Goal: Information Seeking & Learning: Learn about a topic

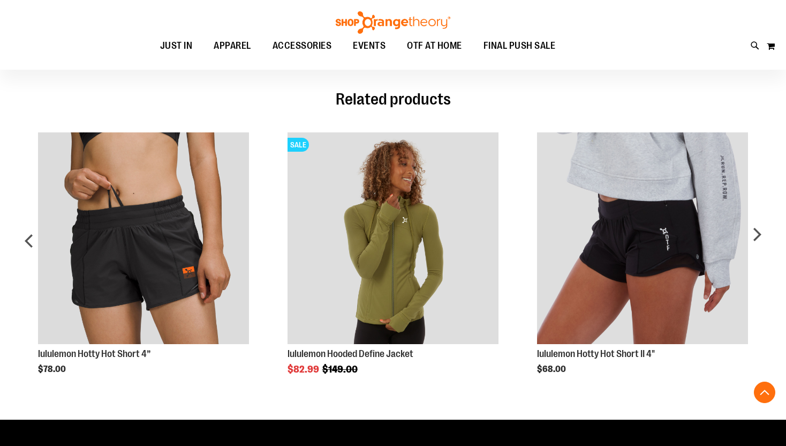
scroll to position [447, 0]
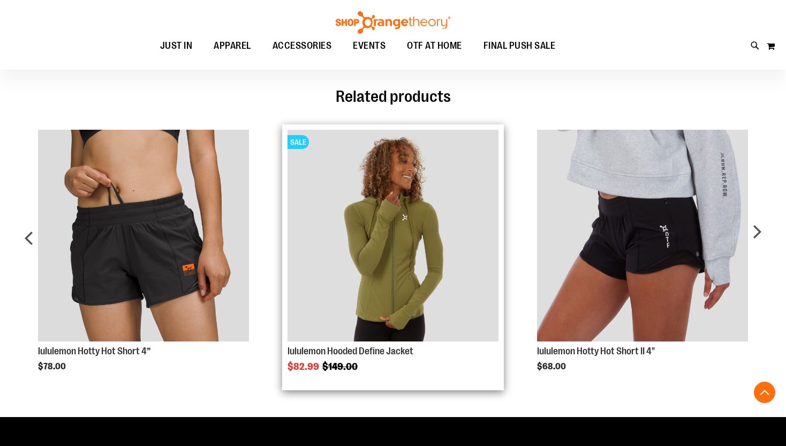
type input "**********"
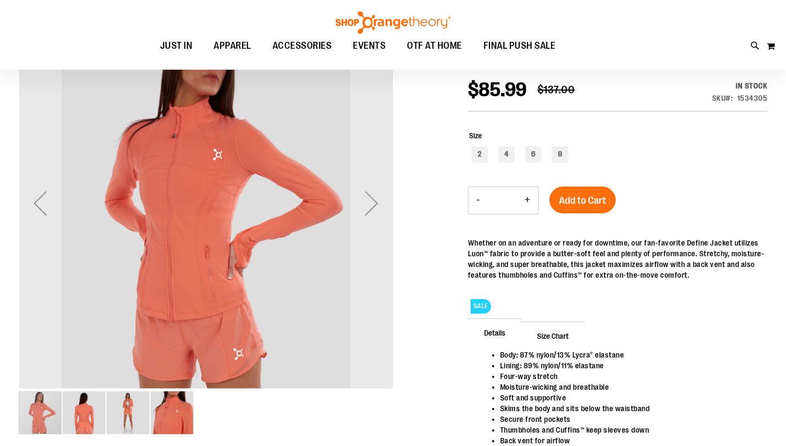
scroll to position [21, 0]
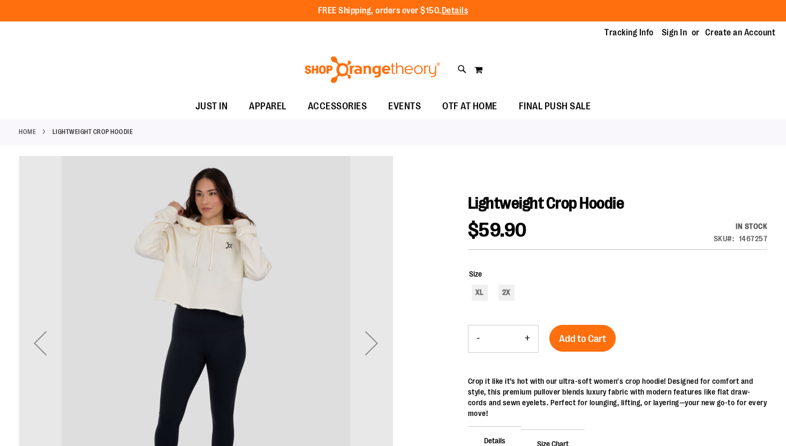
scroll to position [23, 0]
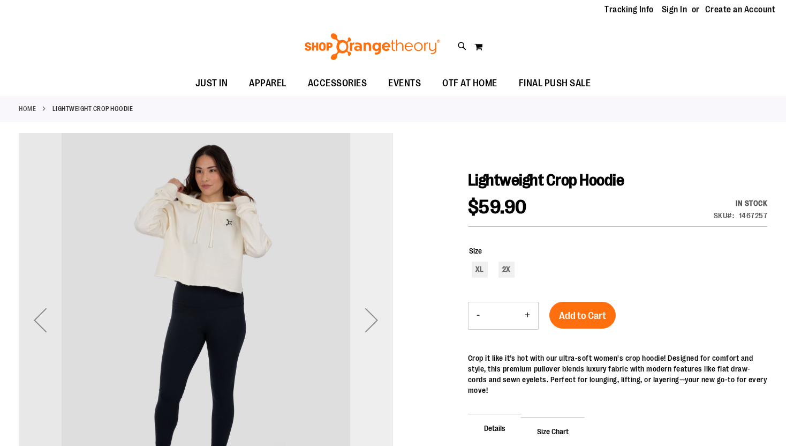
type input "**********"
click at [375, 327] on div "Next" at bounding box center [371, 319] width 43 height 43
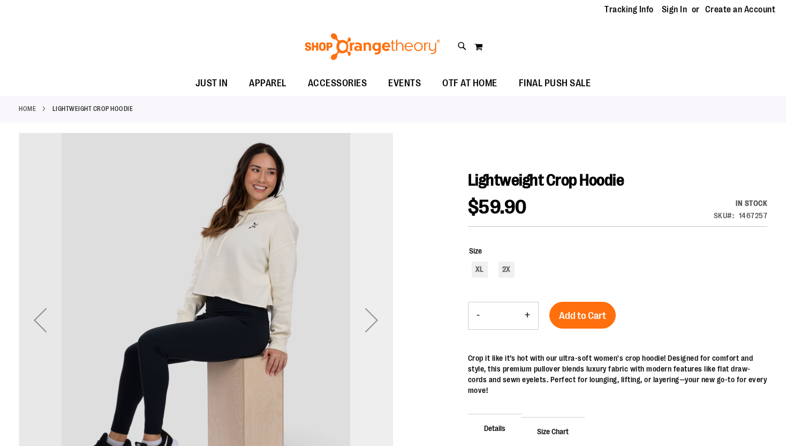
click at [375, 327] on div "Next" at bounding box center [371, 319] width 43 height 43
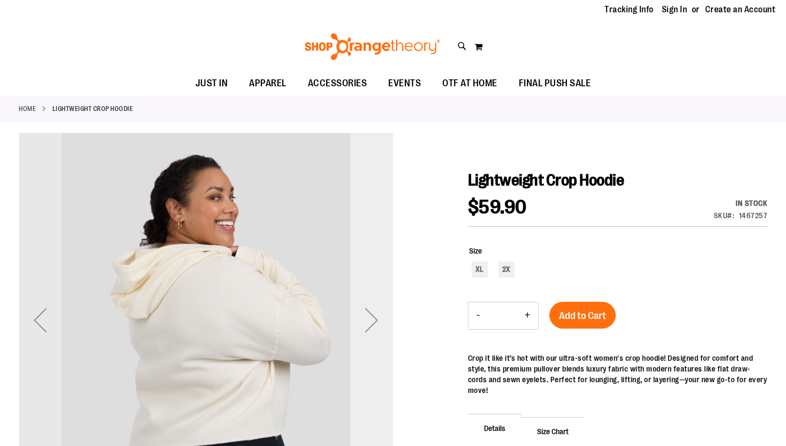
click at [375, 327] on div "Next" at bounding box center [371, 319] width 43 height 43
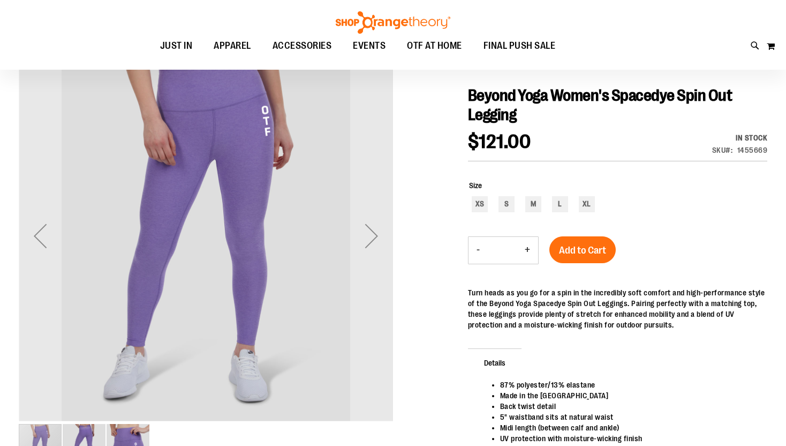
scroll to position [108, 0]
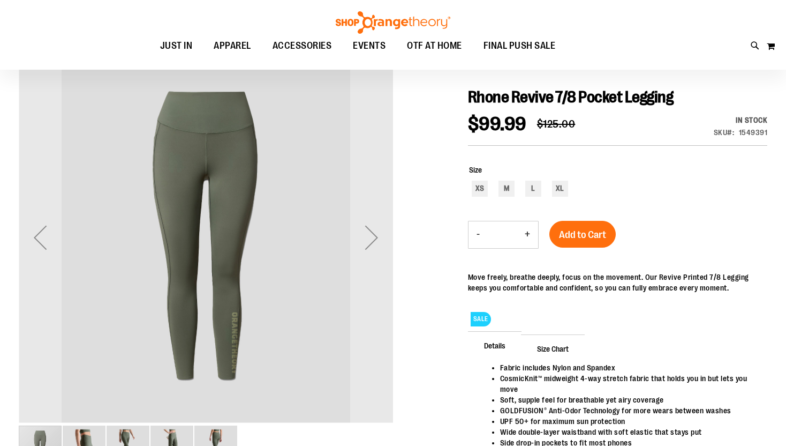
scroll to position [105, 0]
type input "**********"
click at [369, 236] on div "Next" at bounding box center [371, 237] width 43 height 43
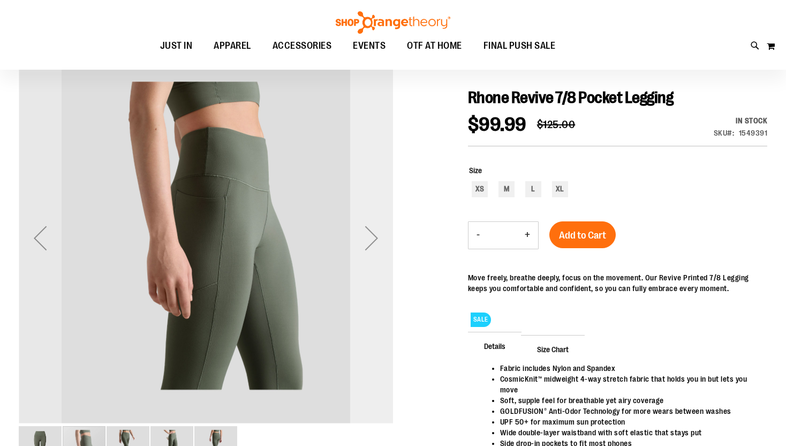
click at [369, 236] on div "Next" at bounding box center [371, 237] width 43 height 43
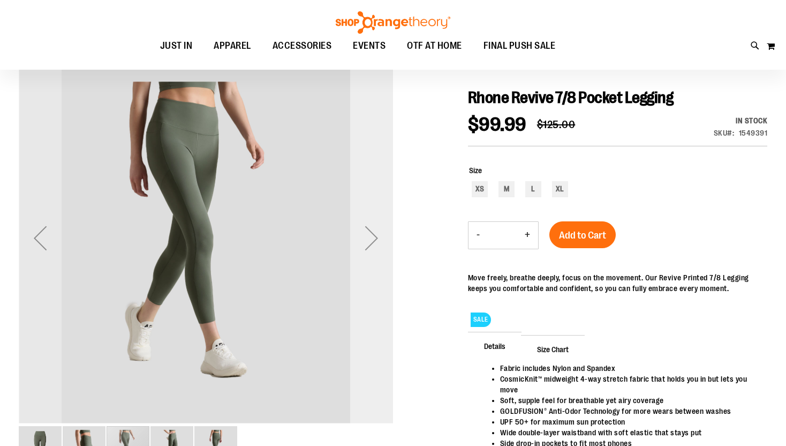
click at [369, 236] on div "Next" at bounding box center [371, 237] width 43 height 43
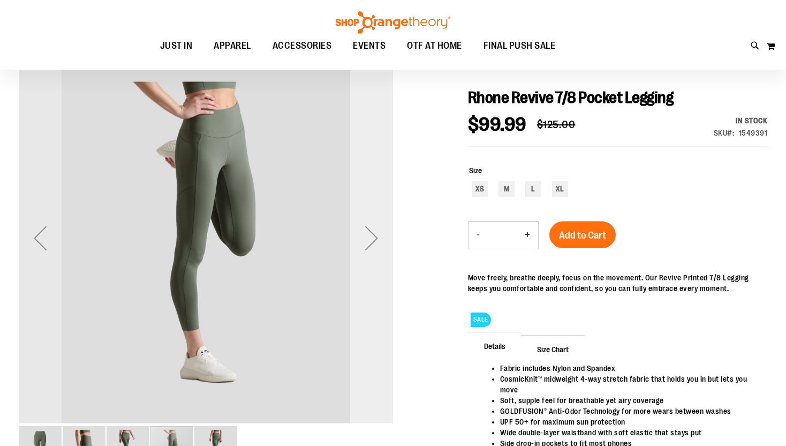
click at [369, 236] on div "Next" at bounding box center [371, 237] width 43 height 43
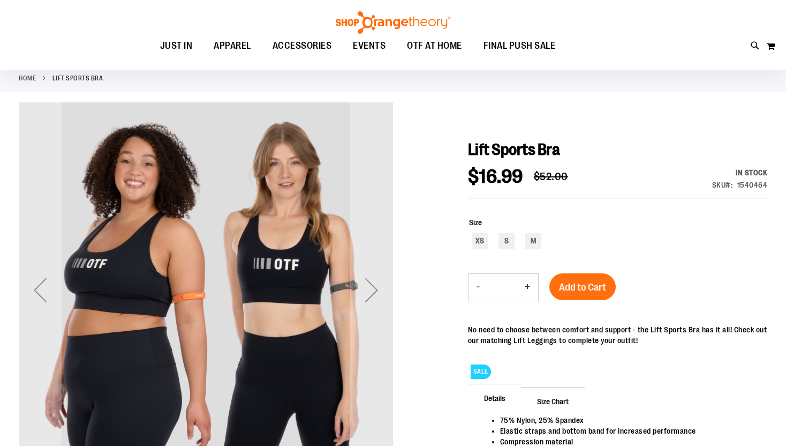
scroll to position [54, 0]
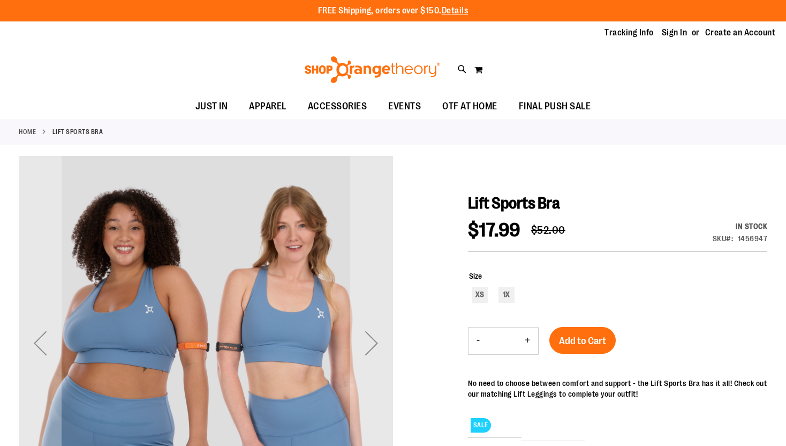
scroll to position [59, 0]
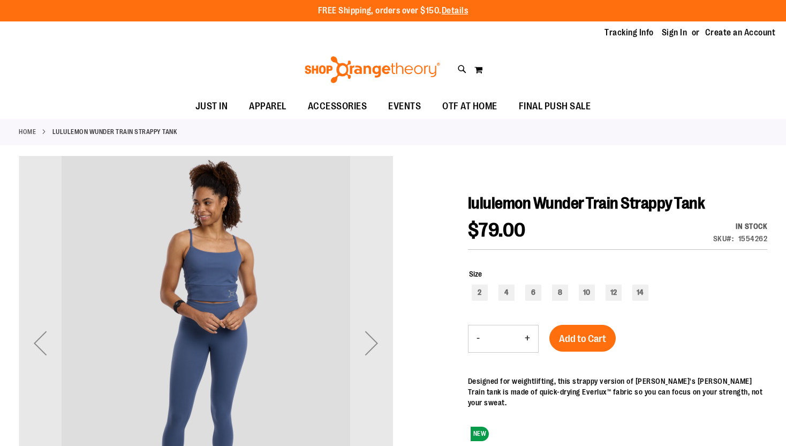
type input "**********"
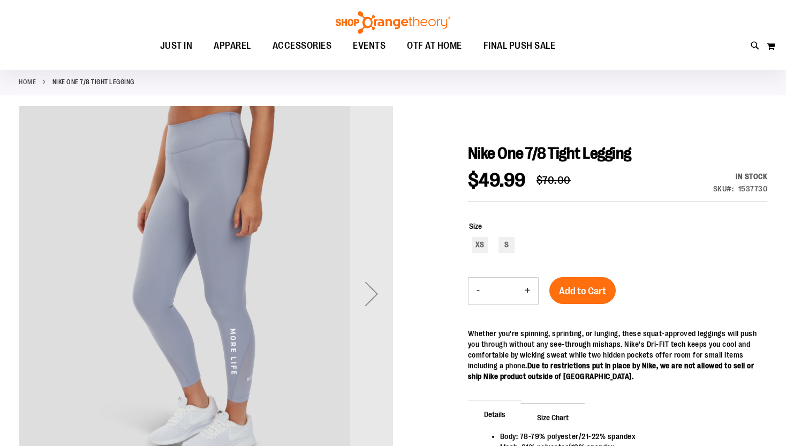
scroll to position [50, 0]
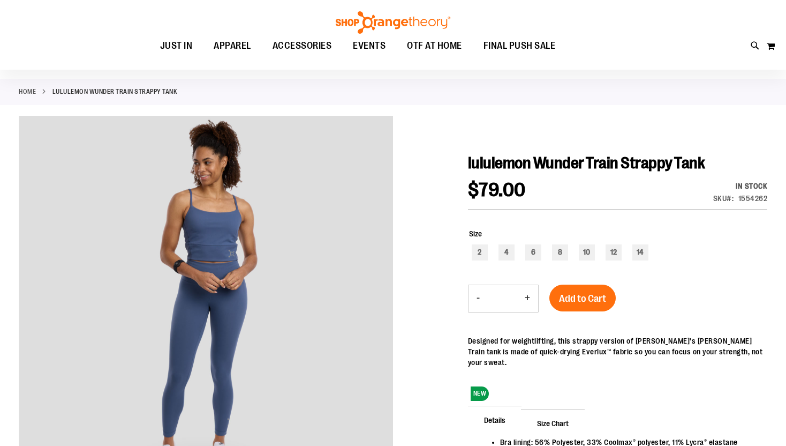
scroll to position [44, 0]
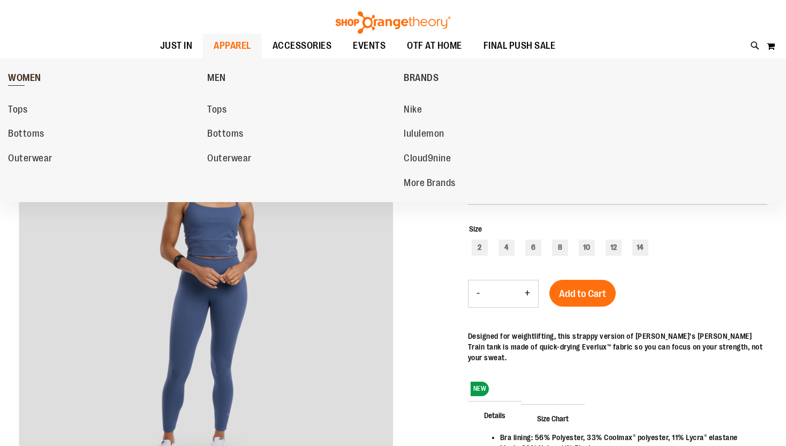
type input "**********"
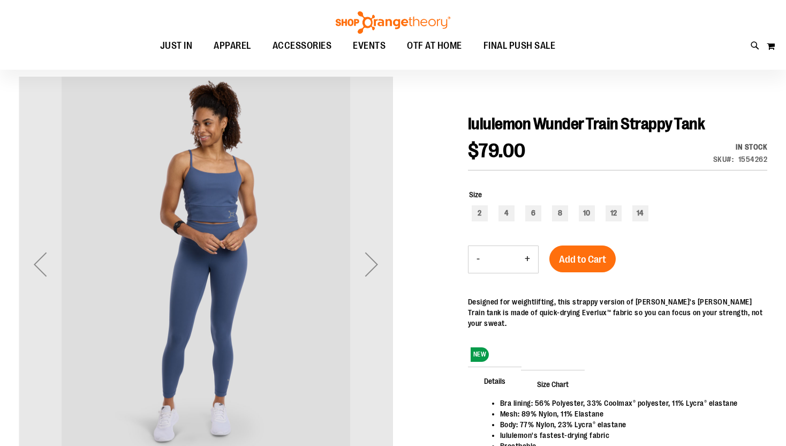
scroll to position [79, 0]
click at [374, 264] on div "Next" at bounding box center [371, 263] width 43 height 43
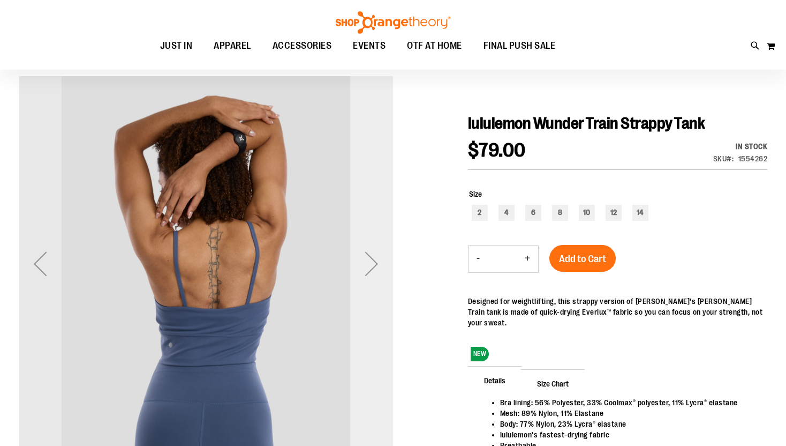
click at [374, 264] on div "Next" at bounding box center [371, 263] width 43 height 43
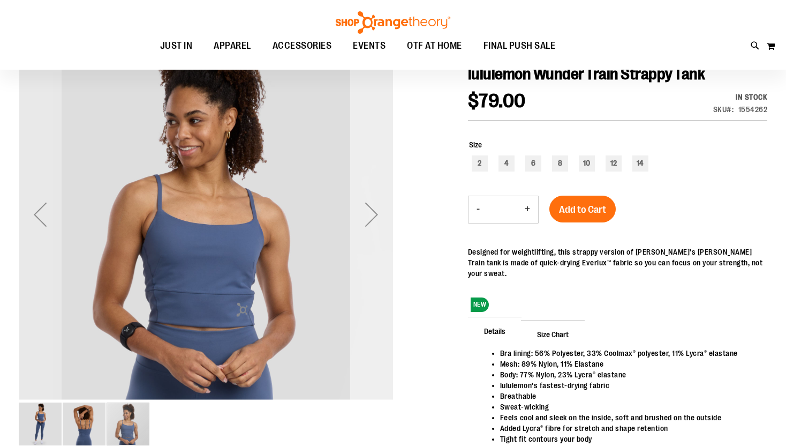
scroll to position [130, 0]
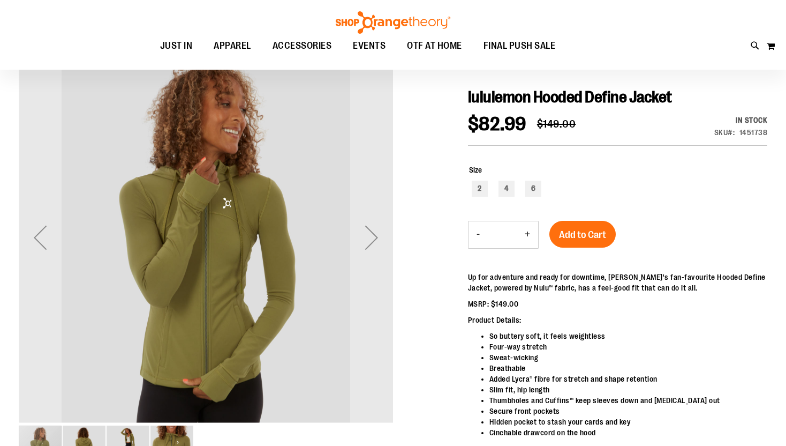
scroll to position [107, 0]
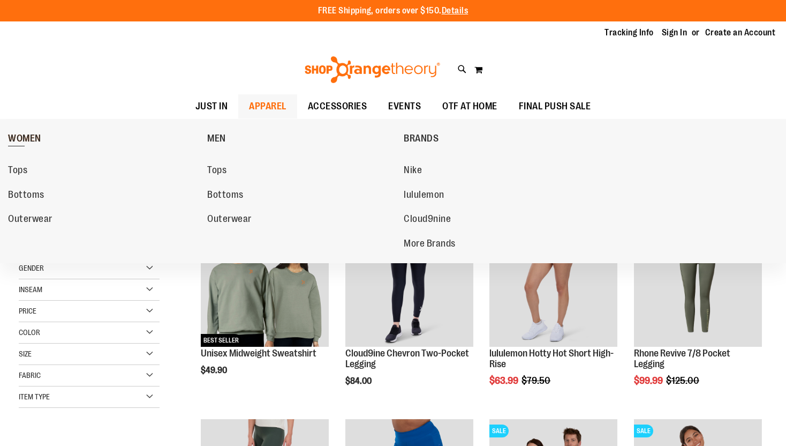
type input "**********"
click at [22, 145] on span "WOMEN" at bounding box center [24, 139] width 33 height 13
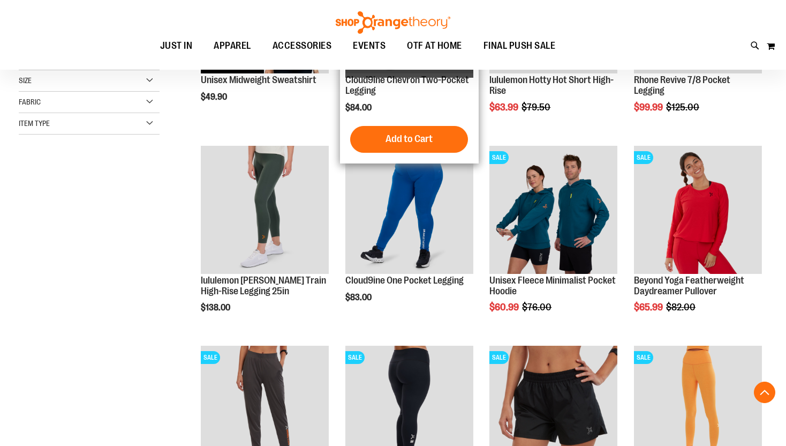
scroll to position [272, 0]
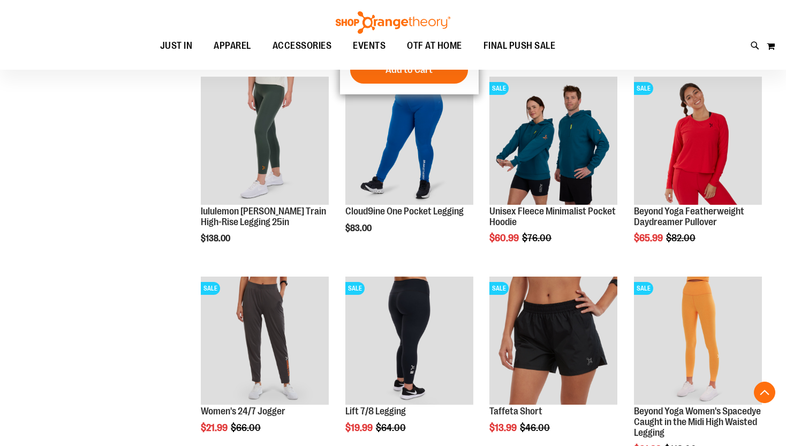
scroll to position [343, 0]
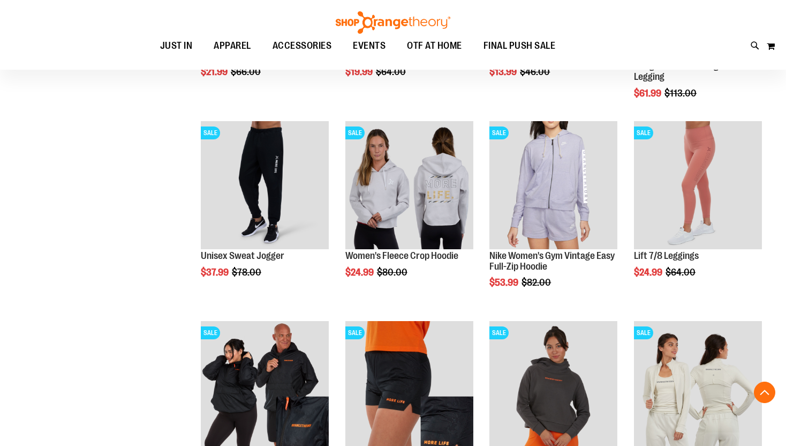
scroll to position [699, 0]
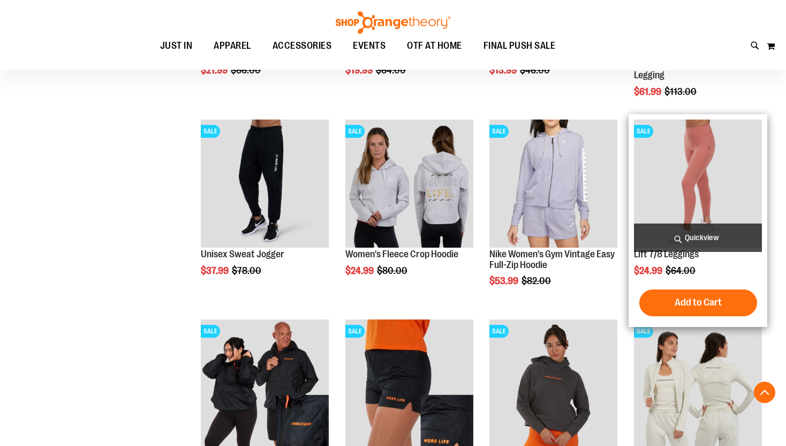
type input "**********"
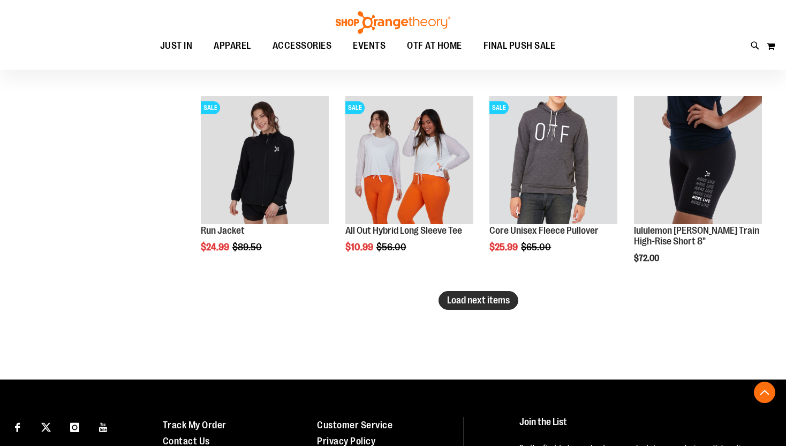
scroll to position [1724, 0]
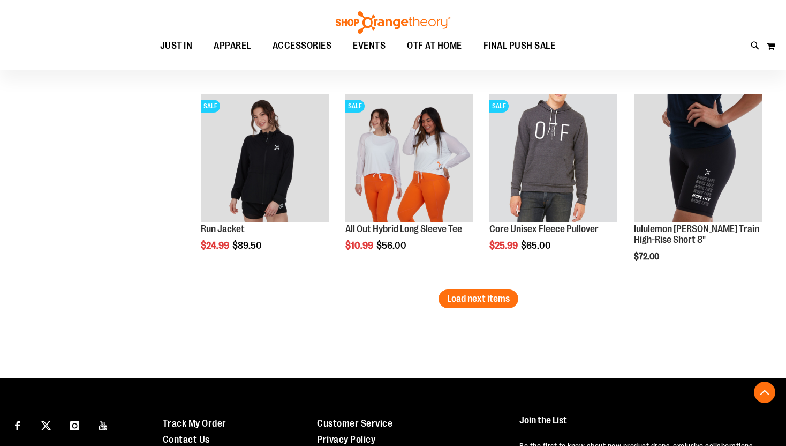
click at [469, 296] on span "Load next items" at bounding box center [478, 298] width 63 height 11
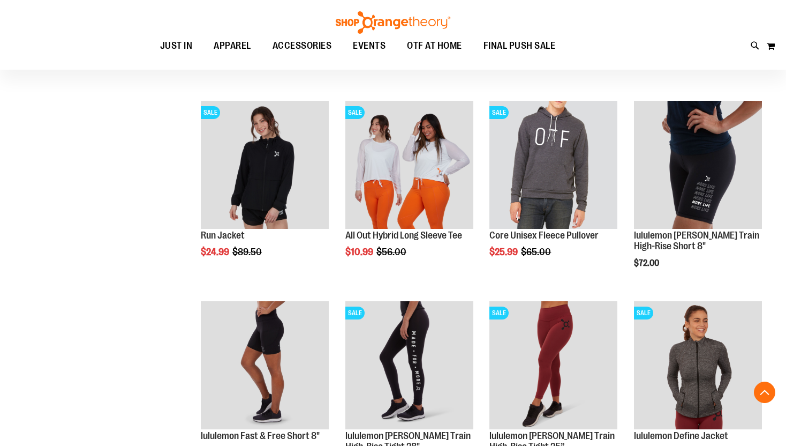
scroll to position [1735, 0]
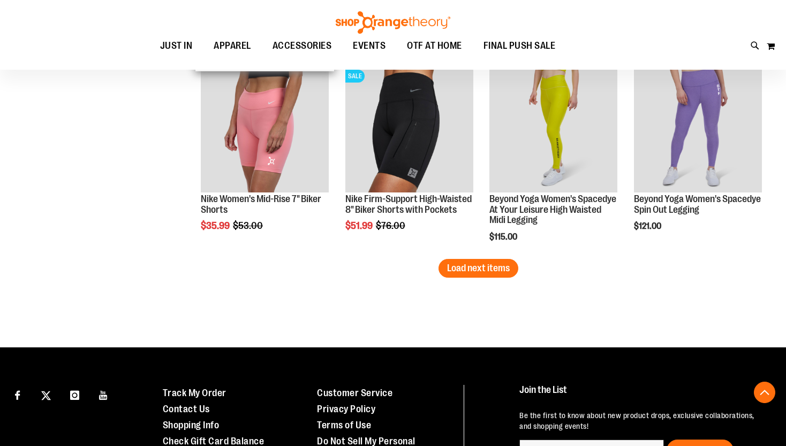
scroll to position [2366, 0]
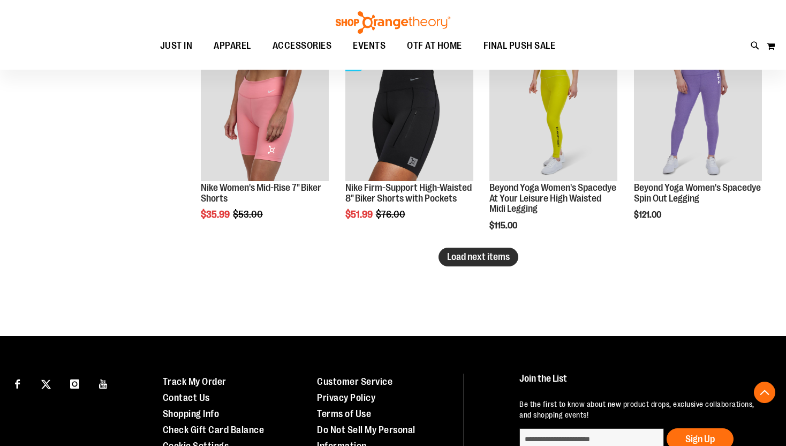
click at [492, 260] on span "Load next items" at bounding box center [478, 256] width 63 height 11
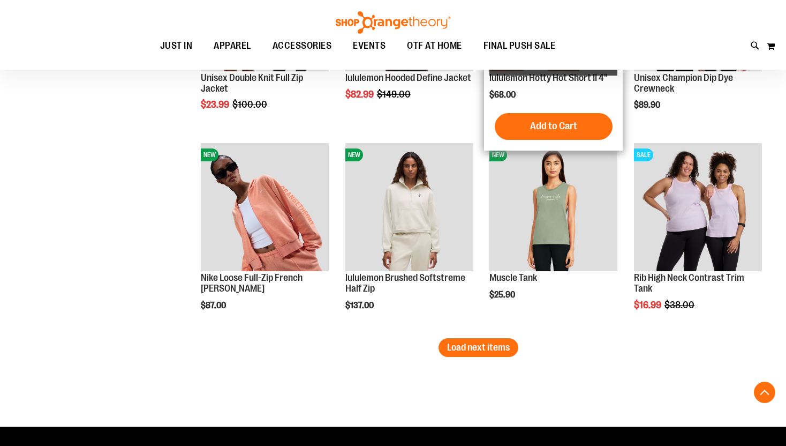
scroll to position [2878, 0]
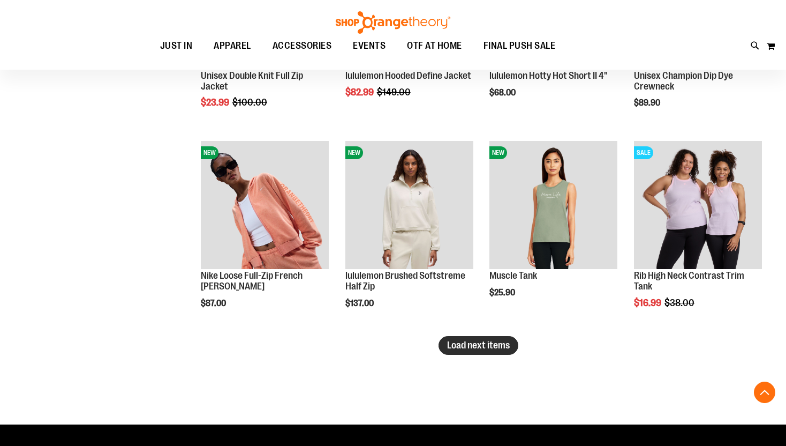
click at [477, 345] on span "Load next items" at bounding box center [478, 345] width 63 height 11
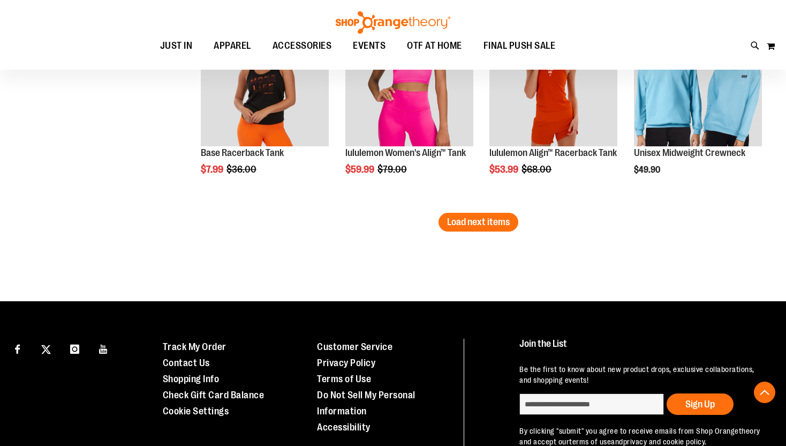
scroll to position [3604, 0]
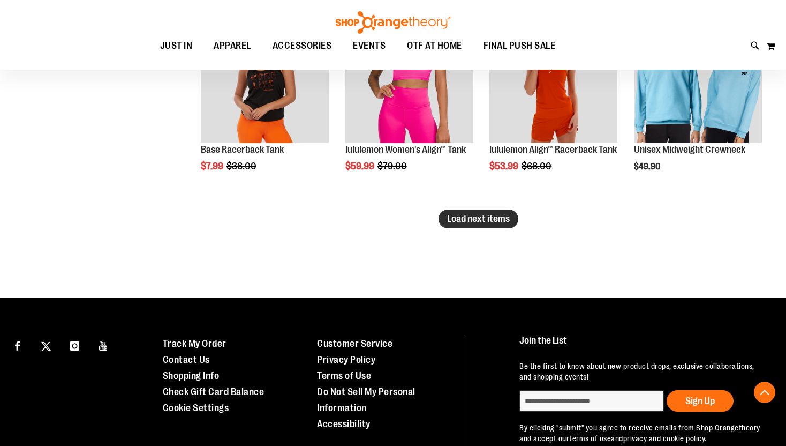
click at [473, 216] on span "Load next items" at bounding box center [478, 218] width 63 height 11
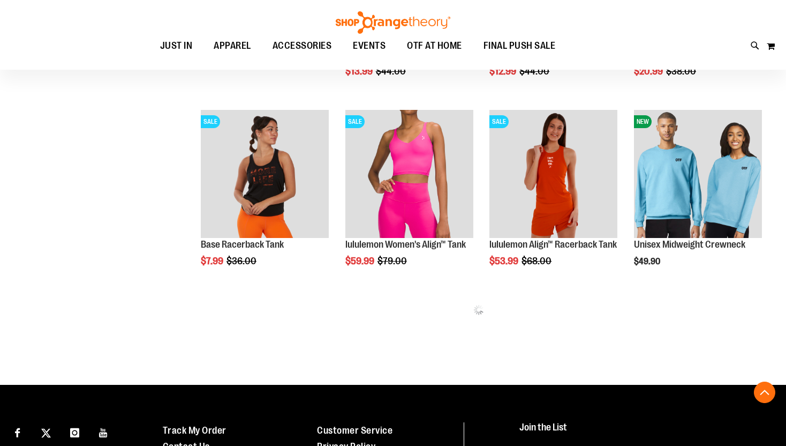
scroll to position [3503, 0]
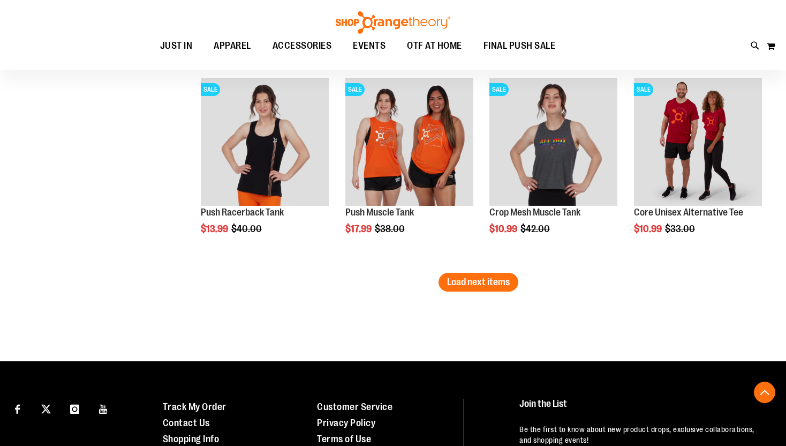
scroll to position [4145, 0]
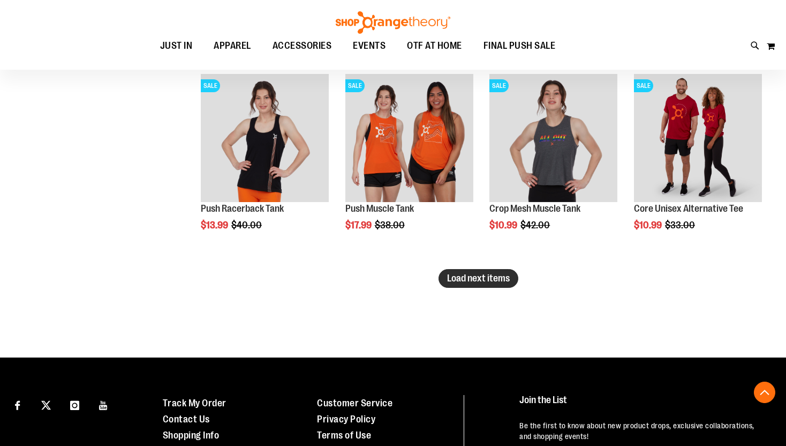
click at [492, 273] on span "Load next items" at bounding box center [478, 278] width 63 height 11
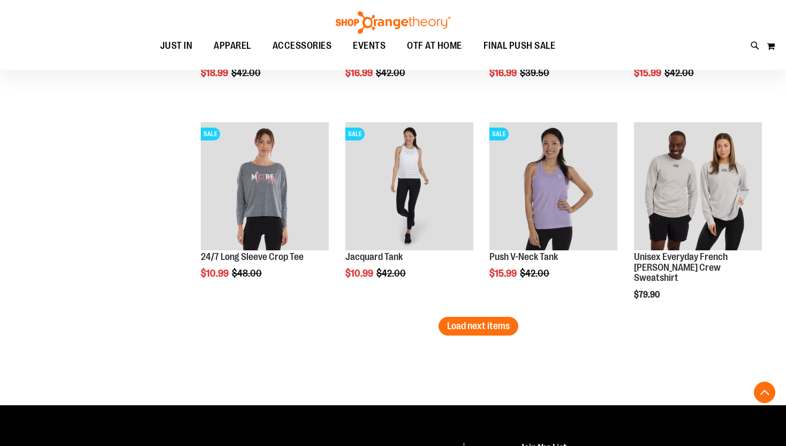
scroll to position [4698, 0]
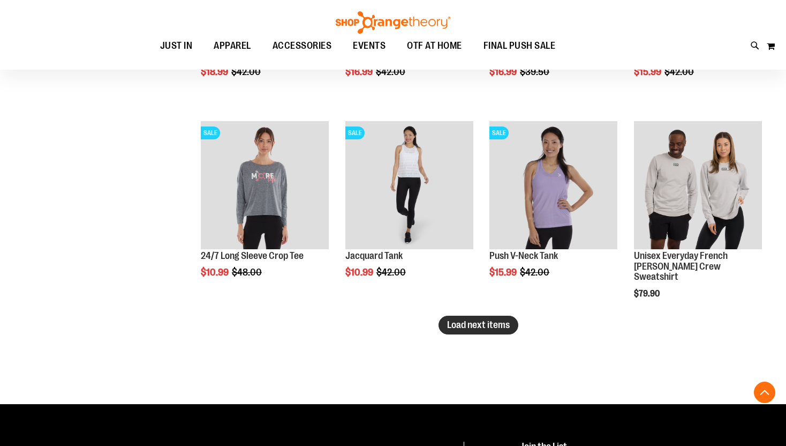
click at [496, 326] on span "Load next items" at bounding box center [478, 324] width 63 height 11
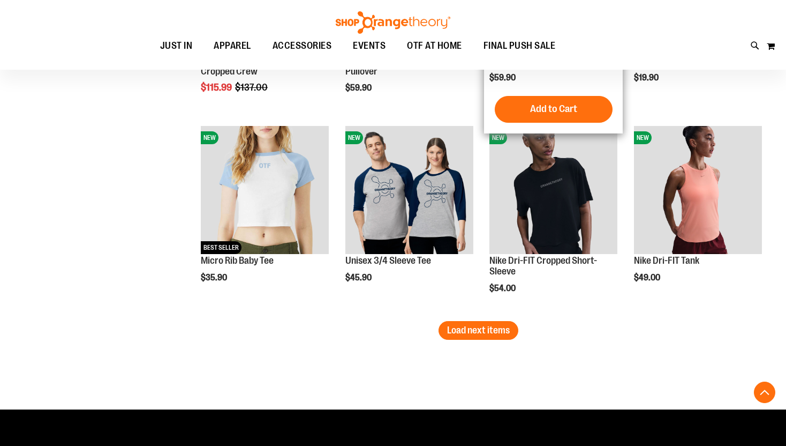
scroll to position [5295, 0]
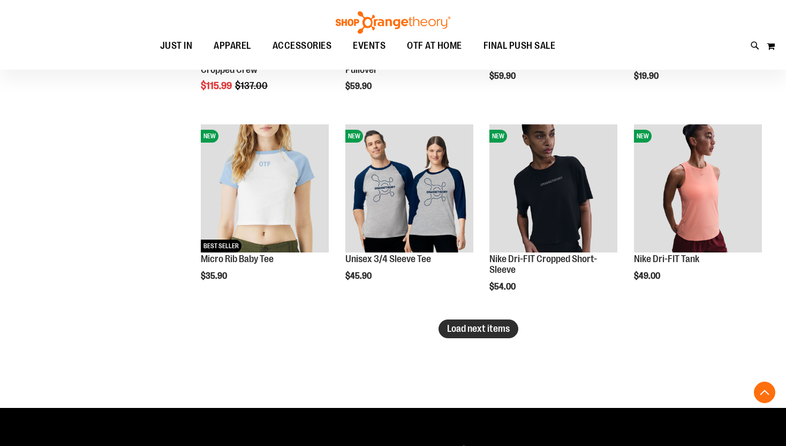
click at [464, 327] on span "Load next items" at bounding box center [478, 328] width 63 height 11
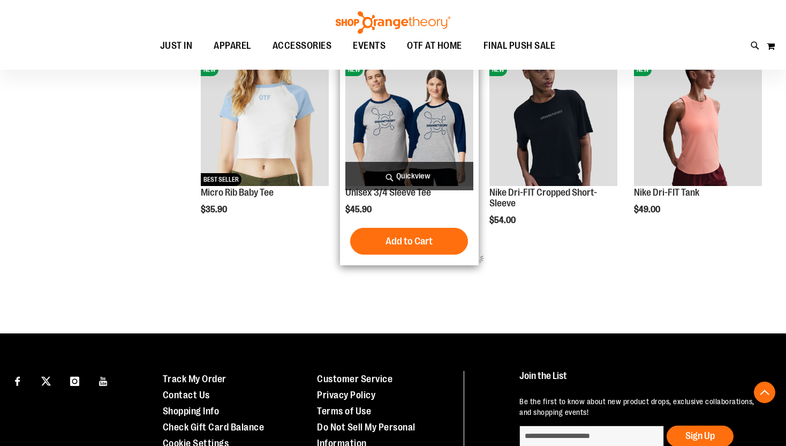
scroll to position [5362, 0]
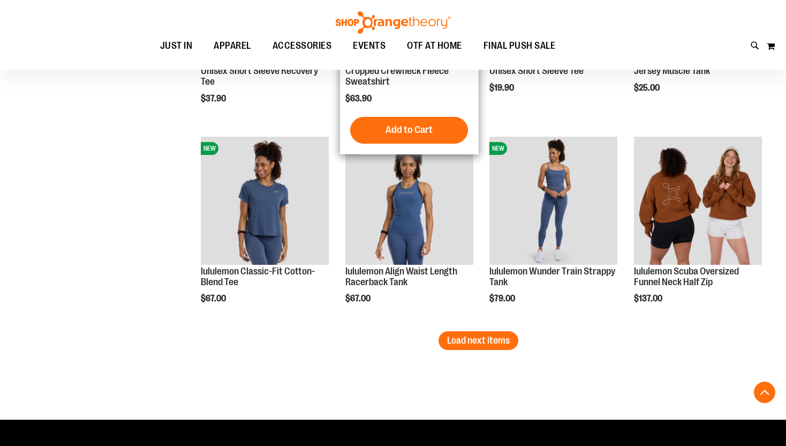
scroll to position [5883, 0]
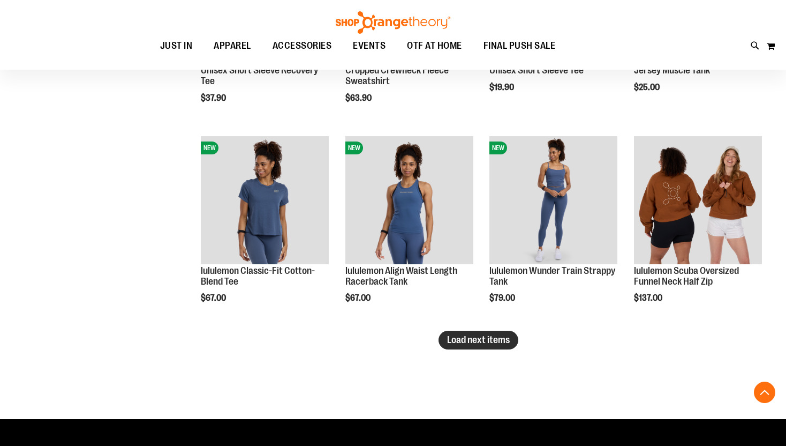
click at [459, 345] on button "Load next items" at bounding box center [479, 339] width 80 height 19
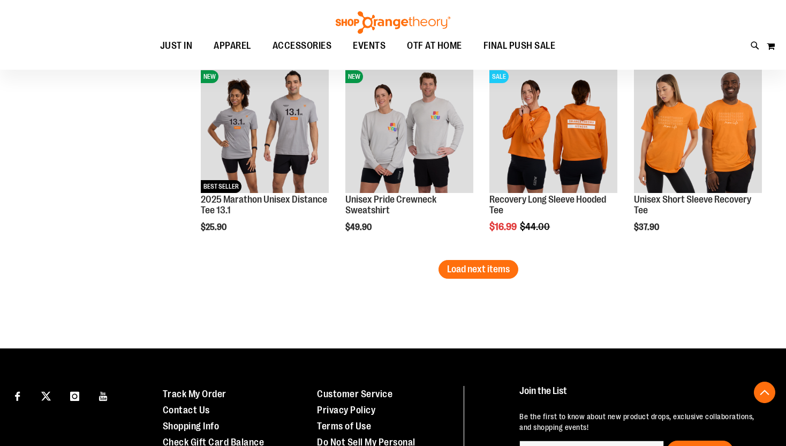
scroll to position [6555, 0]
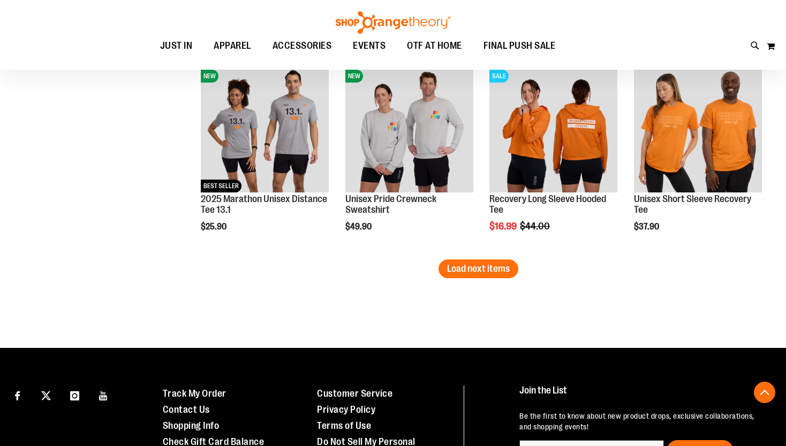
click at [496, 270] on span "Load next items" at bounding box center [478, 268] width 63 height 11
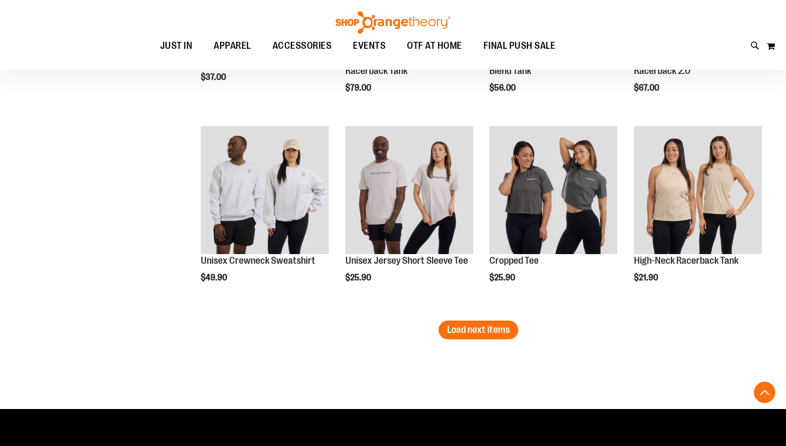
scroll to position [7093, 0]
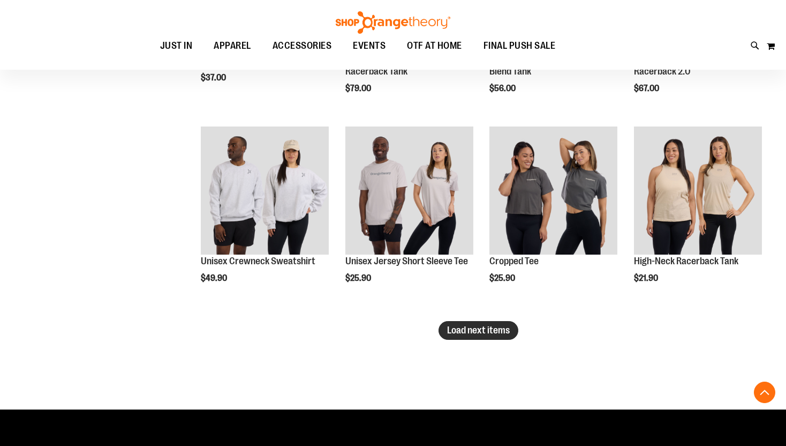
click at [455, 333] on span "Load next items" at bounding box center [478, 330] width 63 height 11
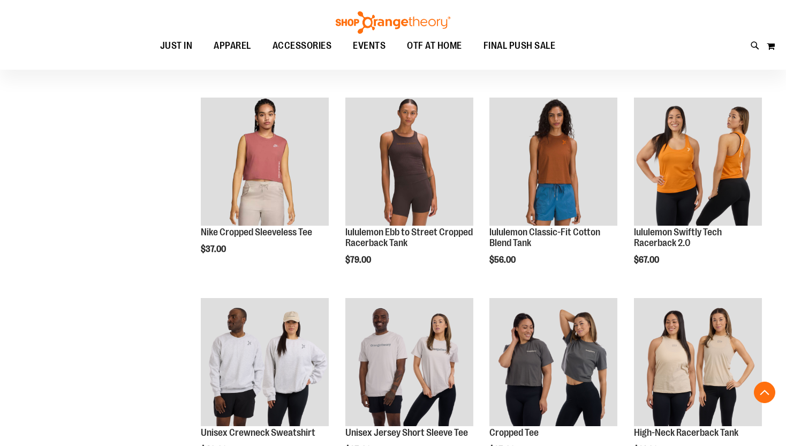
scroll to position [6918, 0]
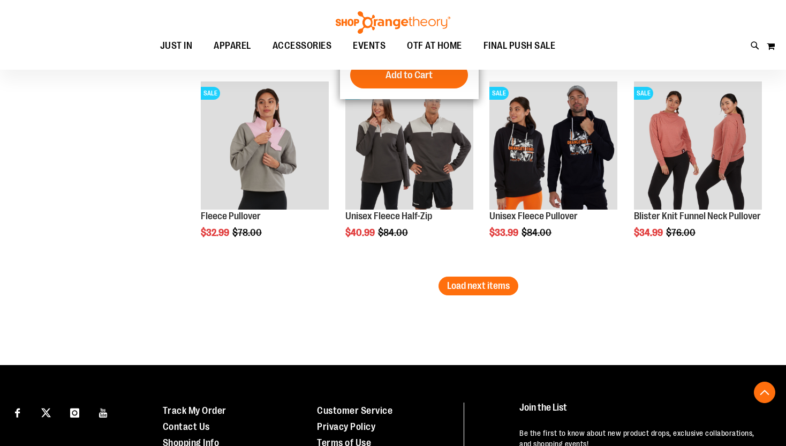
scroll to position [7741, 0]
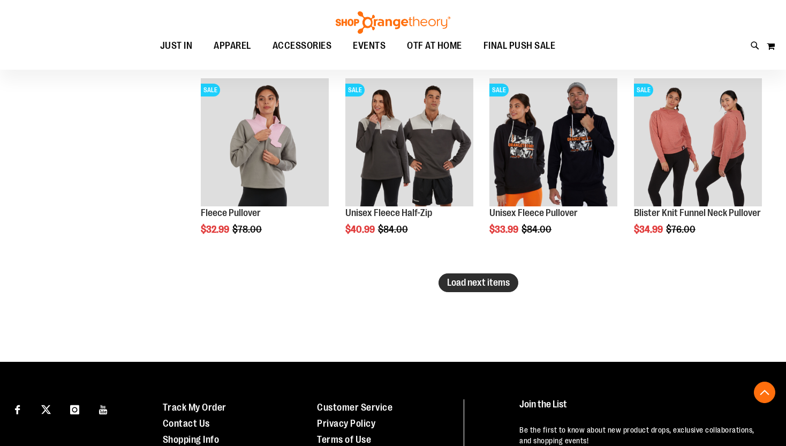
click at [494, 283] on span "Load next items" at bounding box center [478, 282] width 63 height 11
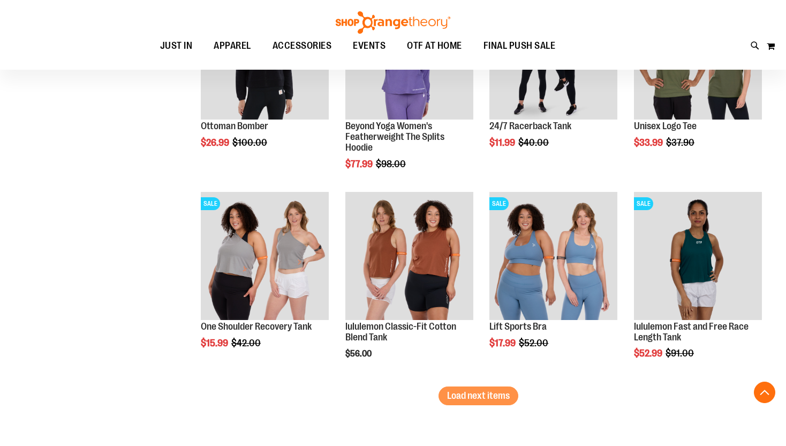
scroll to position [8228, 0]
click at [464, 396] on span "Load next items" at bounding box center [478, 395] width 63 height 11
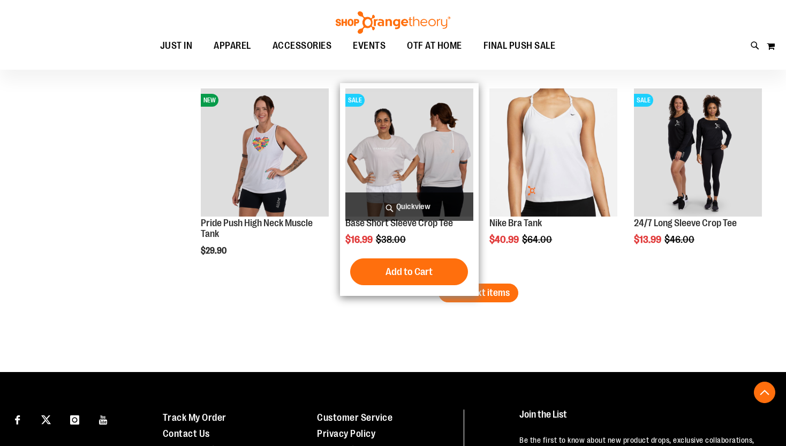
scroll to position [8934, 0]
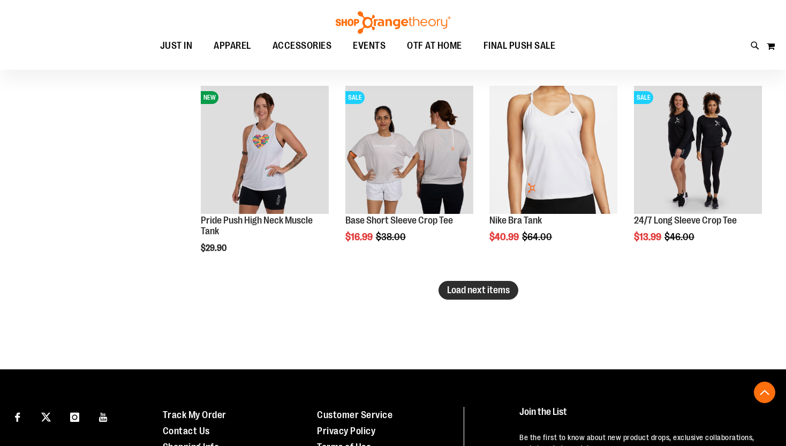
click at [487, 292] on span "Load next items" at bounding box center [478, 289] width 63 height 11
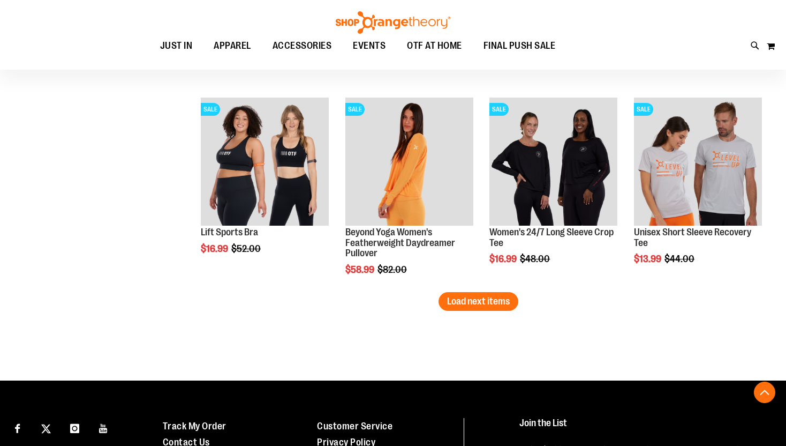
scroll to position [9523, 0]
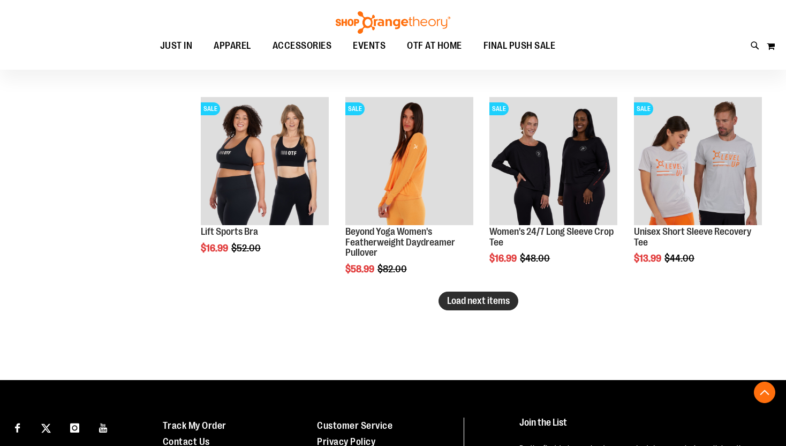
click at [483, 304] on span "Load next items" at bounding box center [478, 300] width 63 height 11
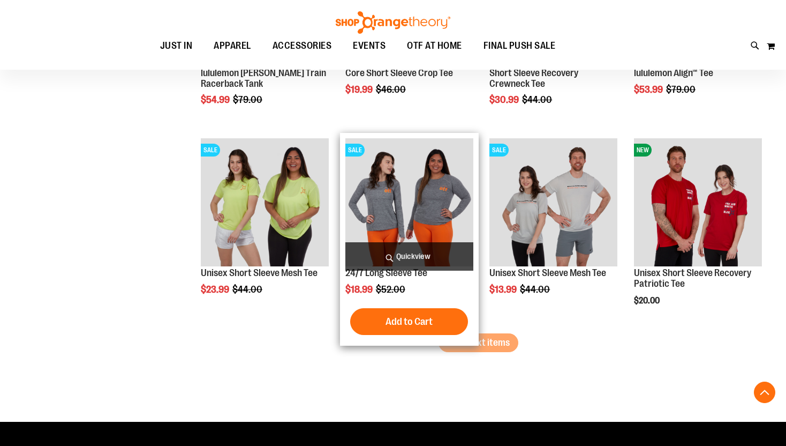
scroll to position [10088, 0]
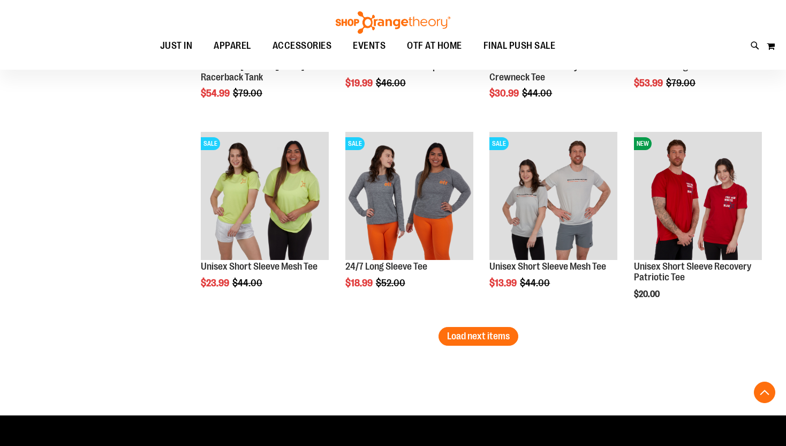
click at [469, 338] on span "Load next items" at bounding box center [478, 335] width 63 height 11
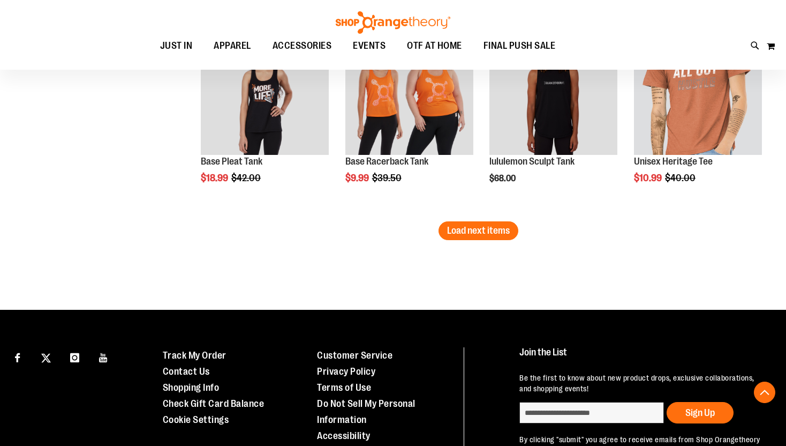
scroll to position [10794, 0]
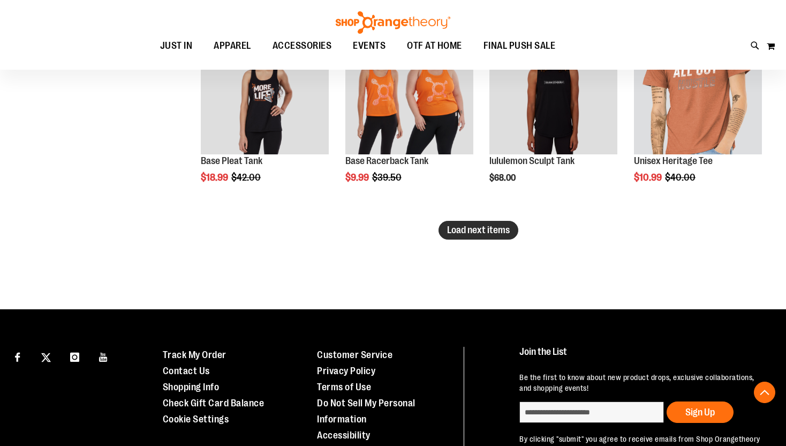
click at [491, 236] on button "Load next items" at bounding box center [479, 230] width 80 height 19
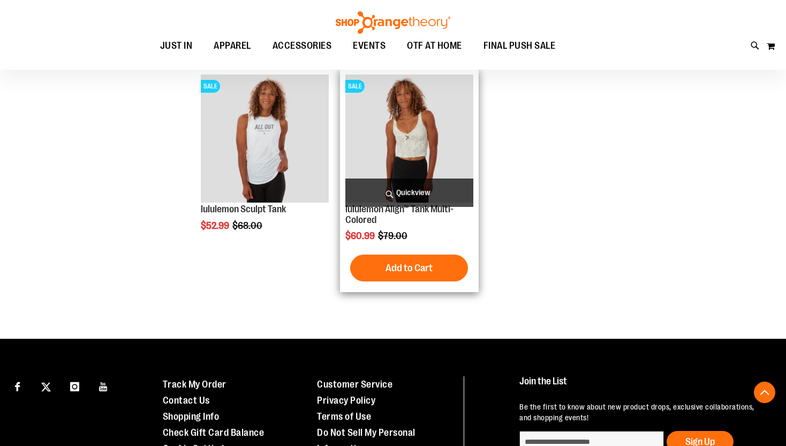
scroll to position [11152, 0]
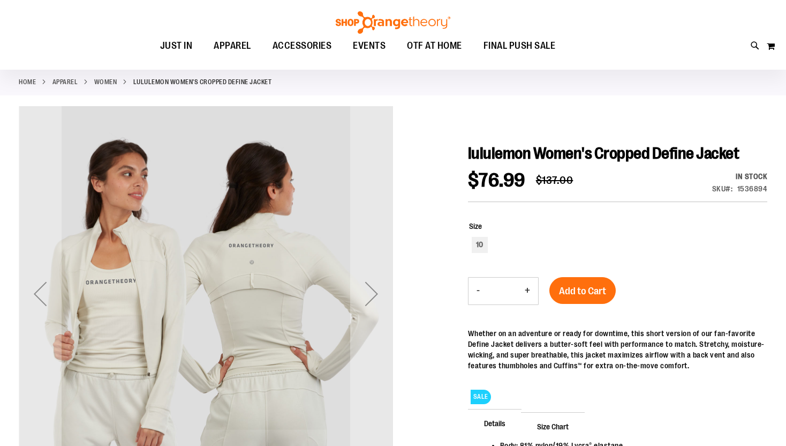
scroll to position [49, 0]
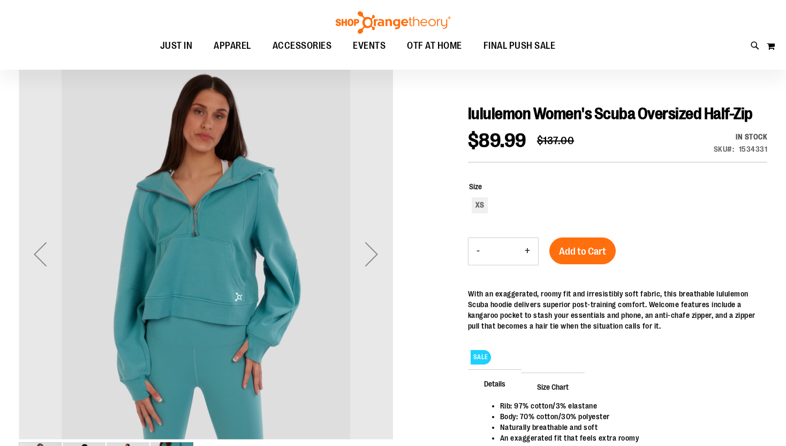
scroll to position [92, 0]
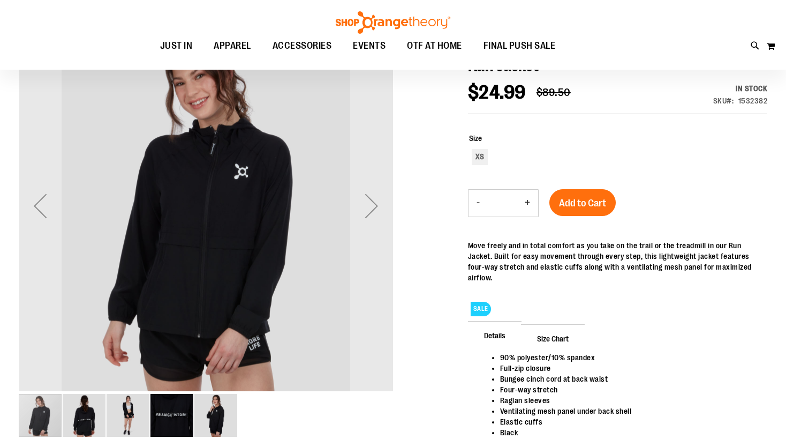
scroll to position [138, 0]
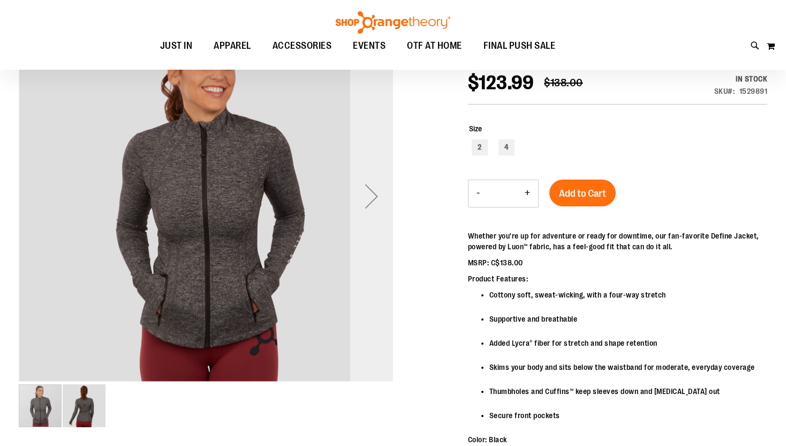
scroll to position [28, 0]
type input "**********"
click at [367, 195] on div "Next" at bounding box center [371, 196] width 43 height 43
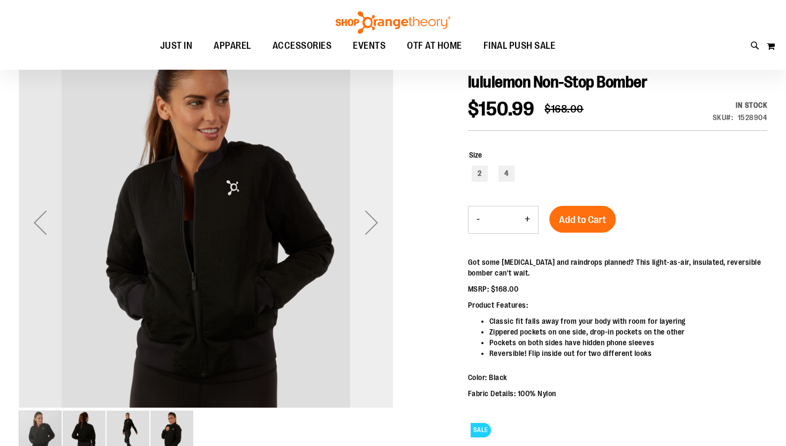
scroll to position [120, 0]
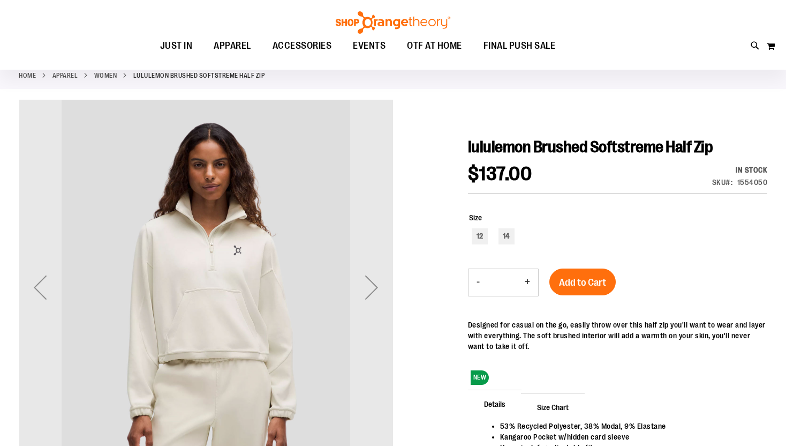
scroll to position [55, 0]
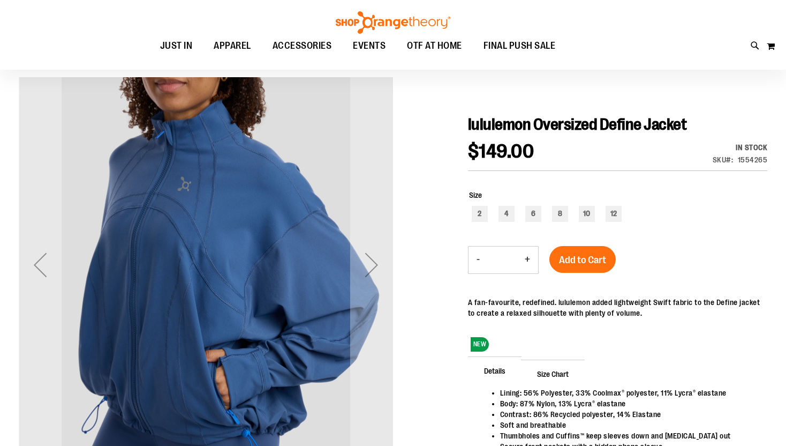
scroll to position [79, 0]
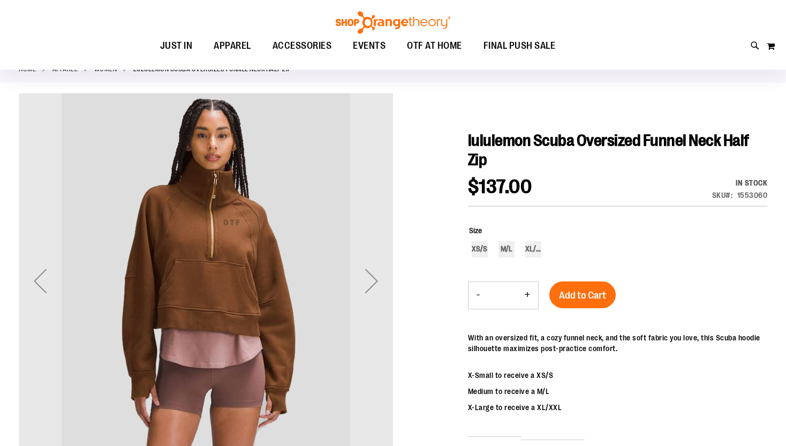
scroll to position [66, 0]
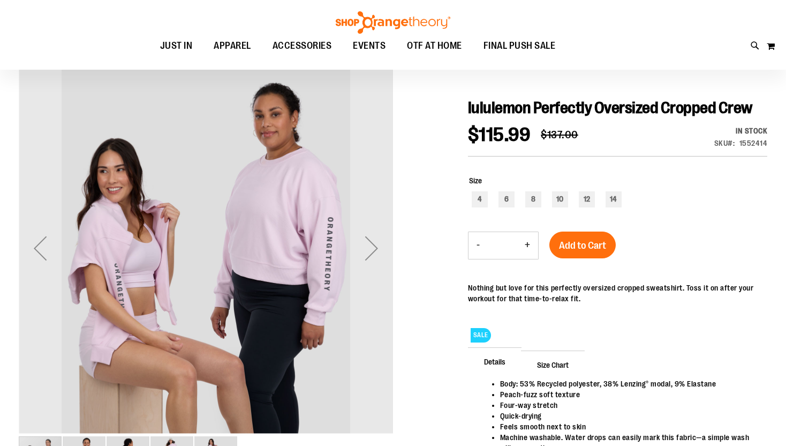
scroll to position [96, 0]
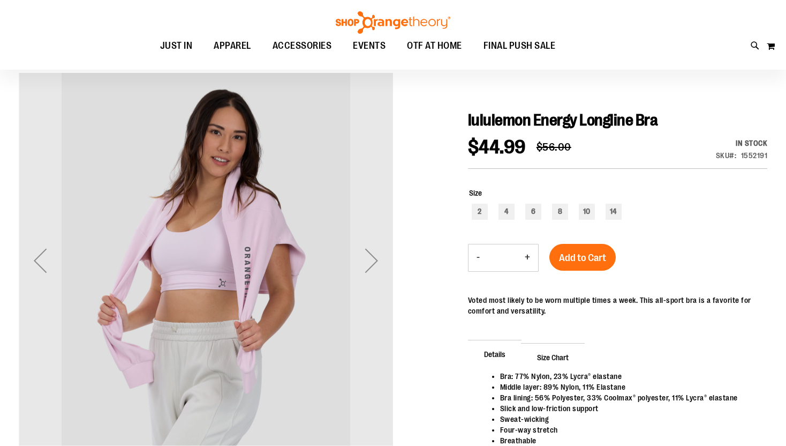
scroll to position [82, 0]
type input "**********"
click at [374, 260] on div "Next" at bounding box center [371, 260] width 43 height 43
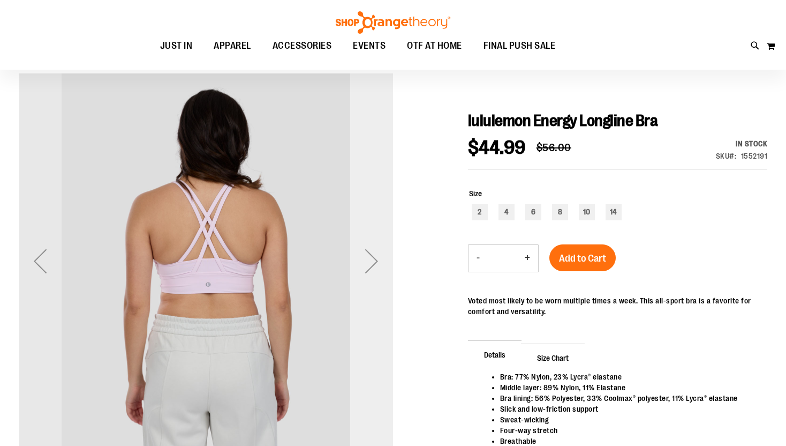
click at [374, 260] on div "Next" at bounding box center [371, 260] width 43 height 43
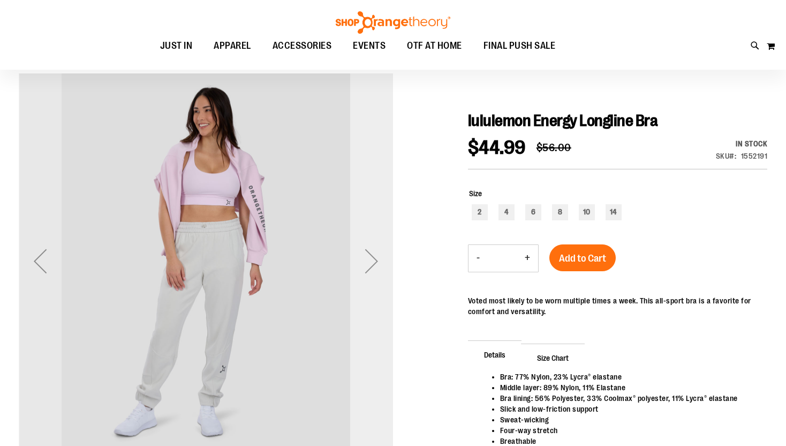
click at [361, 256] on div "Next" at bounding box center [371, 260] width 43 height 43
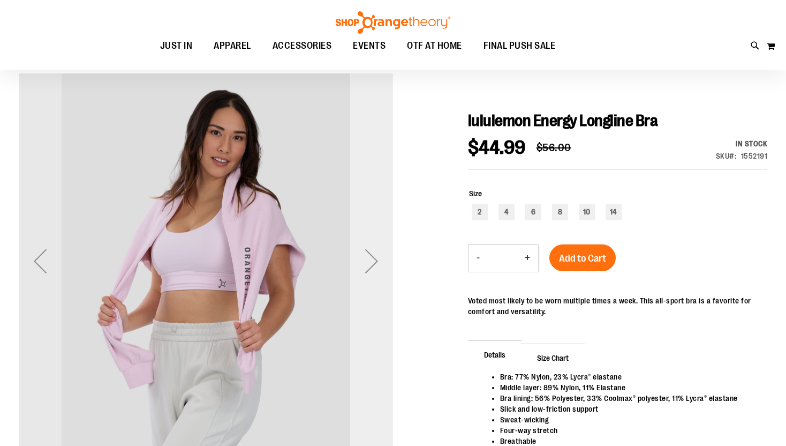
click at [362, 256] on div "Next" at bounding box center [371, 260] width 43 height 43
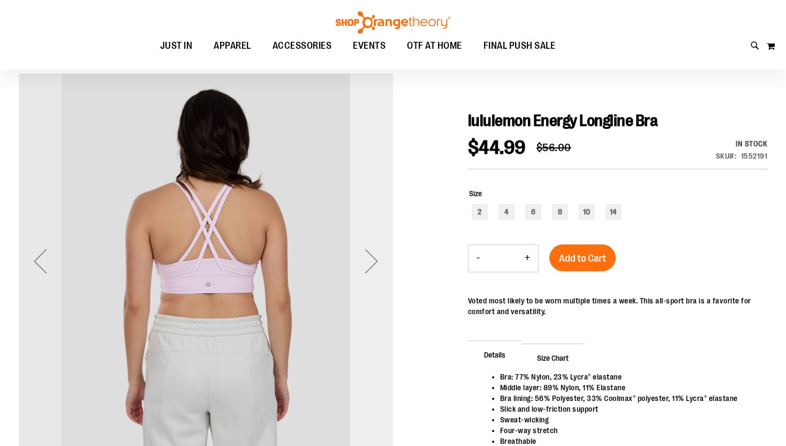
click at [371, 265] on div "Next" at bounding box center [371, 260] width 43 height 43
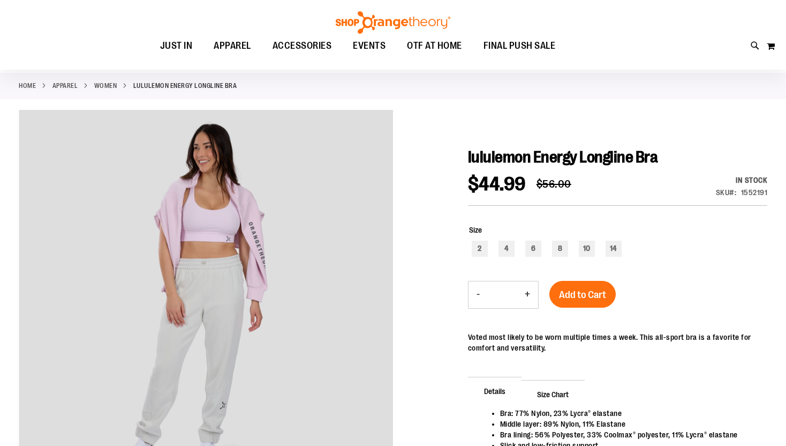
scroll to position [45, 0]
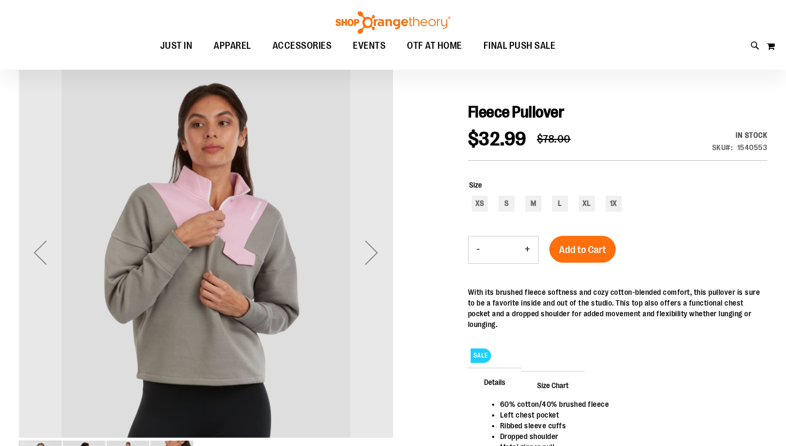
scroll to position [100, 0]
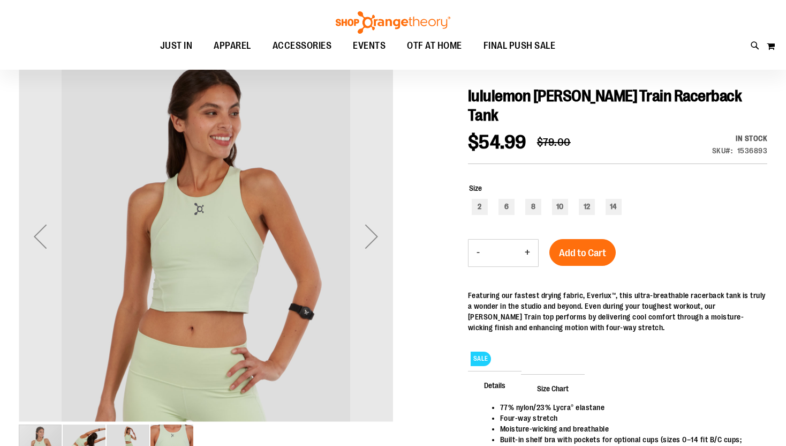
scroll to position [107, 0]
type input "**********"
click at [362, 224] on div "Next" at bounding box center [371, 235] width 43 height 43
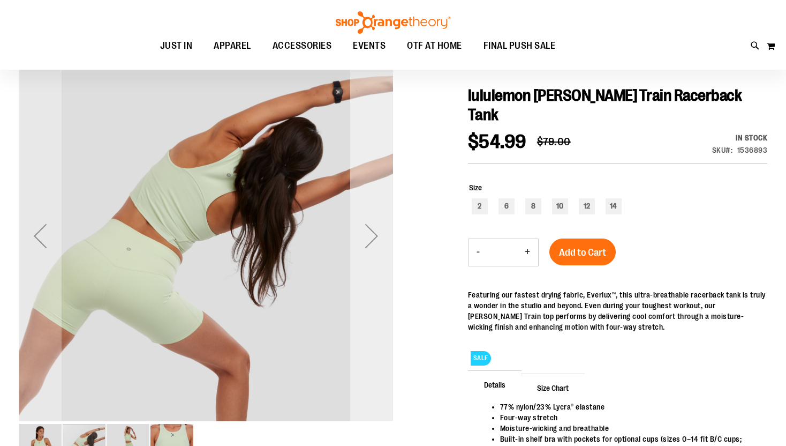
click at [362, 224] on div "Next" at bounding box center [371, 235] width 43 height 43
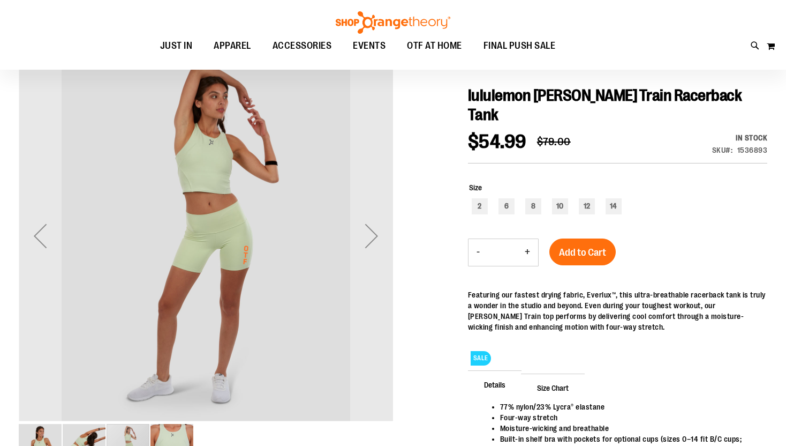
scroll to position [122, 0]
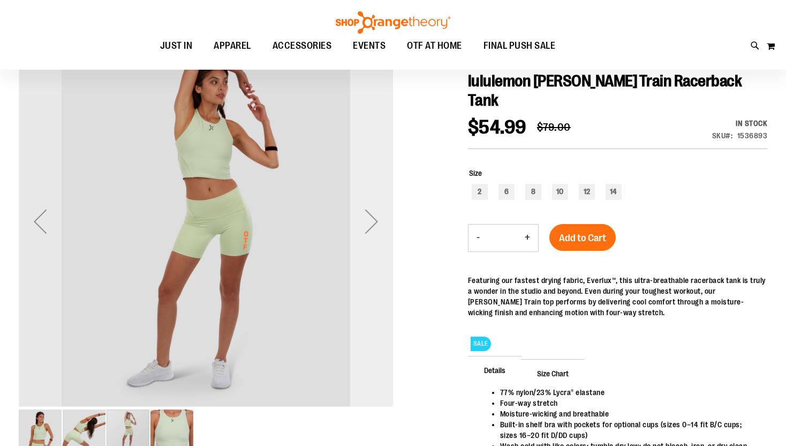
click at [372, 222] on div "Next" at bounding box center [371, 221] width 43 height 43
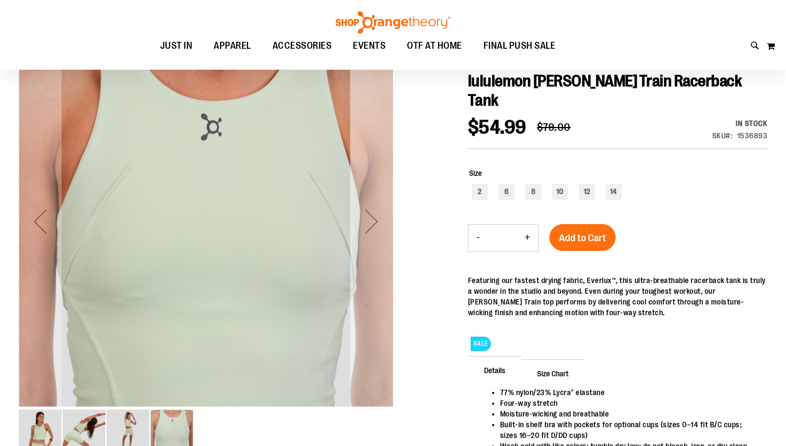
click at [372, 222] on div "Next" at bounding box center [371, 221] width 43 height 43
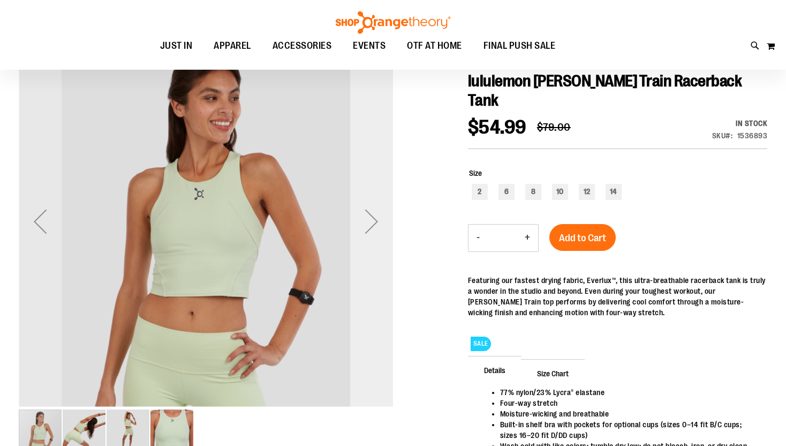
click at [372, 222] on div "Next" at bounding box center [371, 221] width 43 height 43
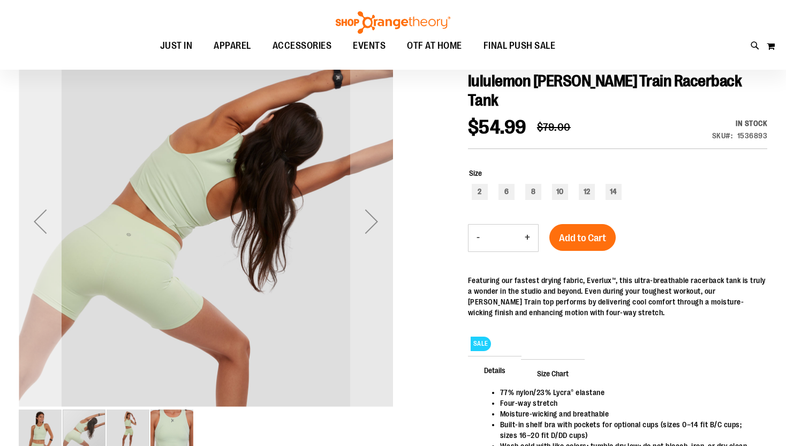
click at [27, 217] on div "Previous" at bounding box center [40, 221] width 43 height 43
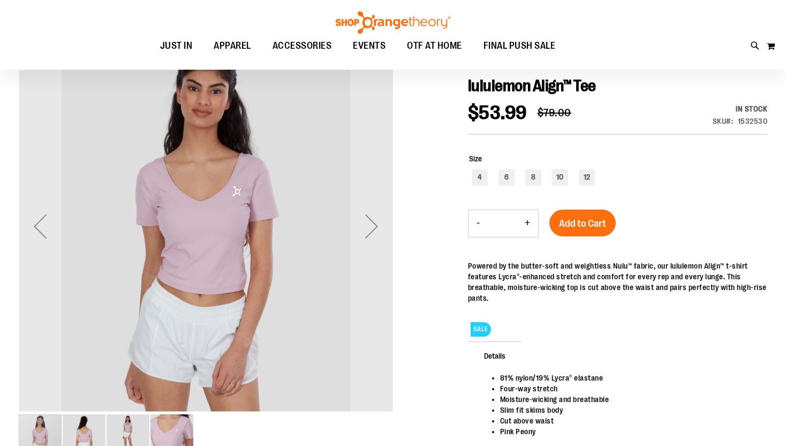
scroll to position [118, 0]
